Goal: Find specific page/section: Find specific page/section

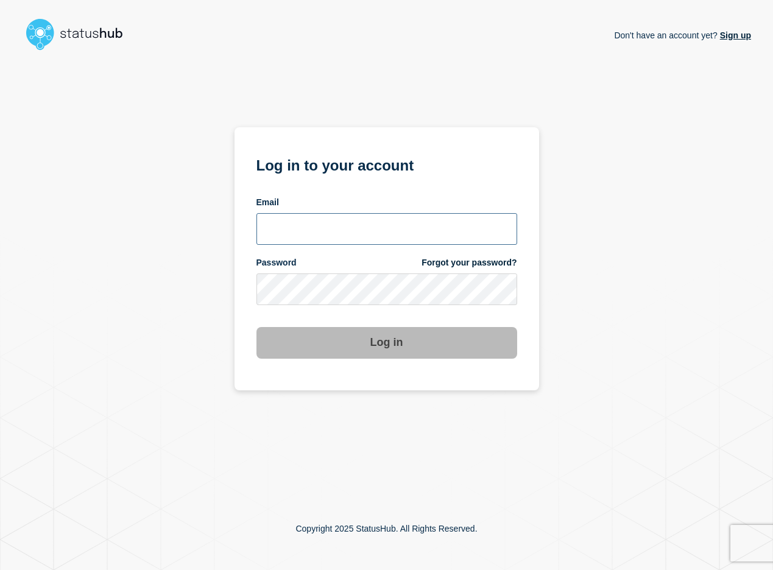
type input "hfchen@ksu.edu"
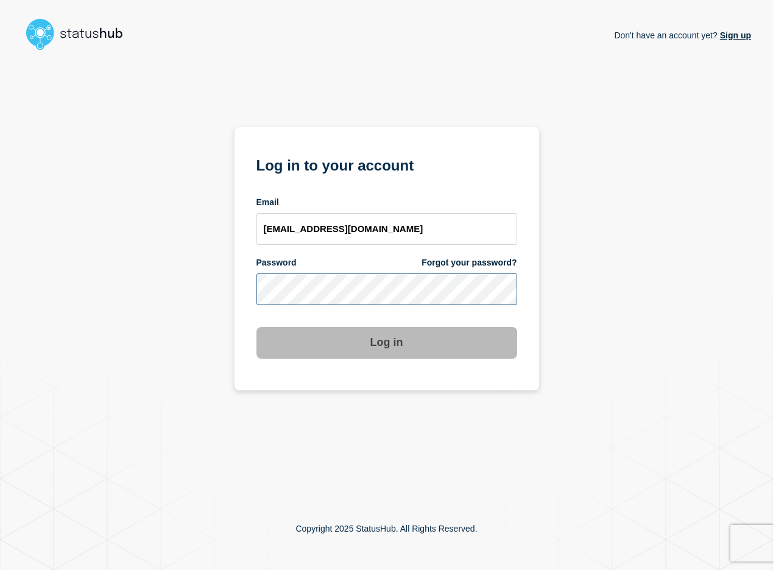
click at [386, 343] on button "Log in" at bounding box center [386, 343] width 261 height 32
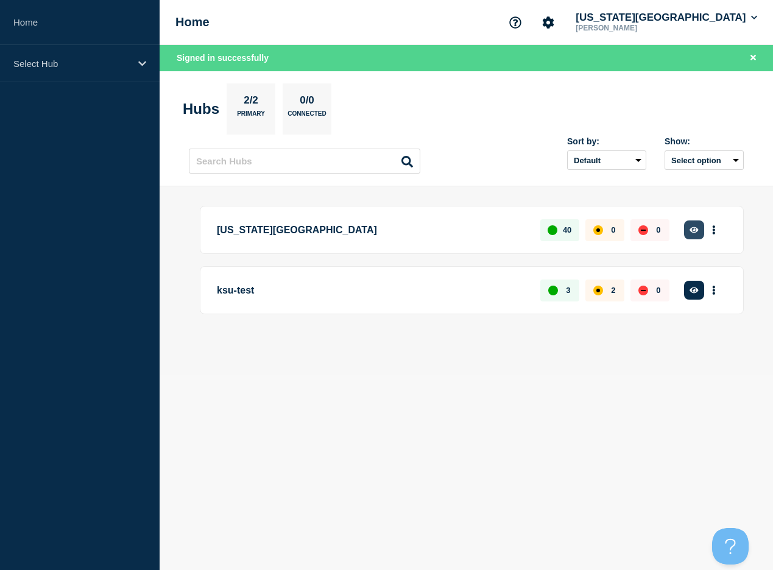
click at [692, 225] on button "button" at bounding box center [694, 229] width 20 height 19
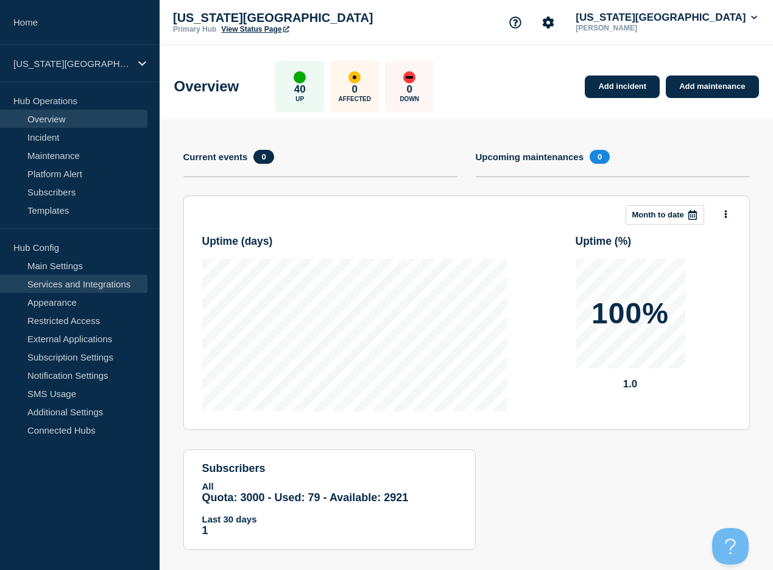
click at [91, 283] on link "Services and Integrations" at bounding box center [73, 284] width 147 height 18
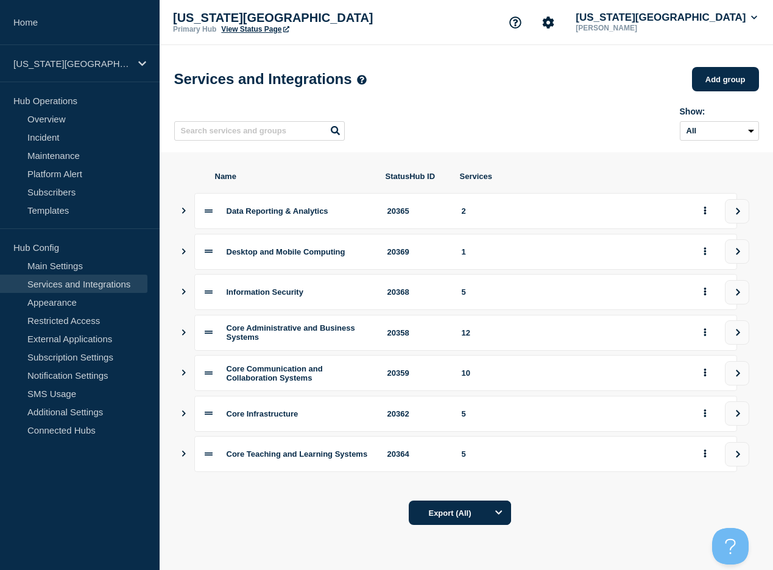
click at [185, 214] on icon "Show services" at bounding box center [184, 211] width 8 height 6
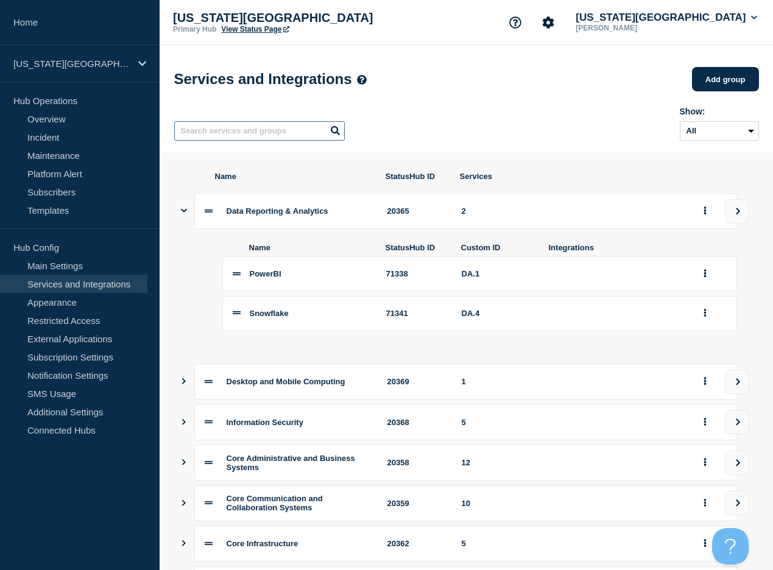
click at [214, 141] on input "text" at bounding box center [259, 130] width 170 height 19
type input "phone"
